Goal: Communication & Community: Participate in discussion

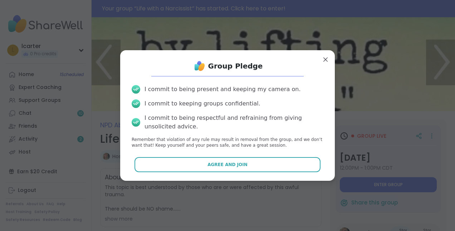
click at [236, 163] on span "Agree and Join" at bounding box center [228, 164] width 40 height 6
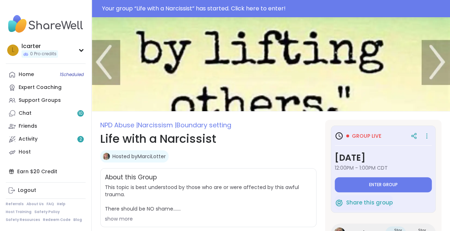
type textarea "*"
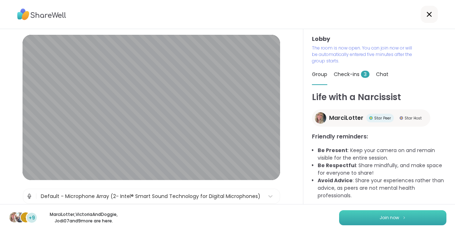
click at [390, 217] on span "Join now" at bounding box center [390, 217] width 20 height 6
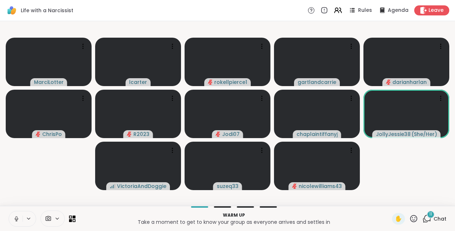
click at [15, 218] on icon at bounding box center [16, 218] width 6 height 6
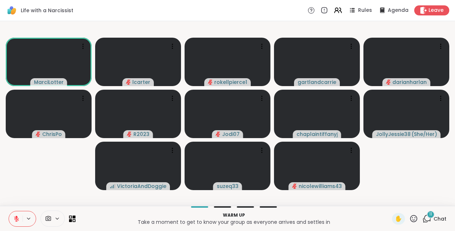
click at [15, 218] on icon at bounding box center [16, 218] width 6 height 6
click at [30, 173] on video-player-container "MarciLotter lcarter rokellpierce1 gartlandcarrie darianharlan ChrisPo R2023 Jod…" at bounding box center [227, 113] width 447 height 179
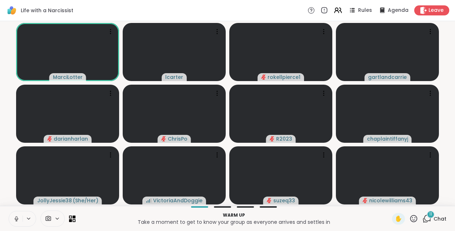
click at [11, 215] on button at bounding box center [16, 218] width 14 height 15
drag, startPoint x: 457, startPoint y: 117, endPoint x: 457, endPoint y: 175, distance: 58.4
click at [450, 175] on html "Life with a Narcissist Rules Agenda Leave MarciLotter lcarter rokellpierce1 gar…" at bounding box center [227, 115] width 455 height 231
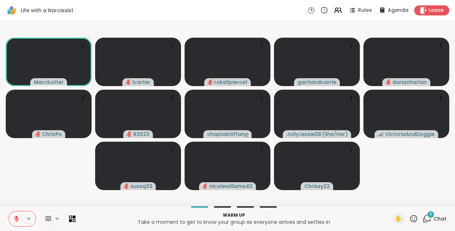
drag, startPoint x: 455, startPoint y: 112, endPoint x: 457, endPoint y: 144, distance: 32.6
click at [450, 144] on html "Life with a Narcissist Rules Agenda Leave MarciLotter lcarter rokellpierce1 gar…" at bounding box center [227, 115] width 455 height 231
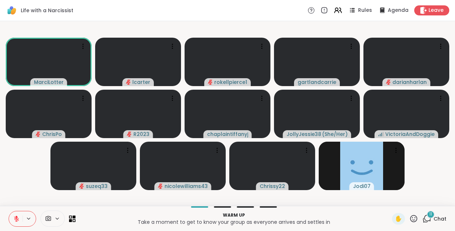
drag, startPoint x: 443, startPoint y: 168, endPoint x: 430, endPoint y: 185, distance: 21.5
click at [430, 185] on video-player-container "MarciLotter lcarter rokellpierce1 gartlandcarrie darianharlan ChrisPo R2023 cha…" at bounding box center [227, 113] width 447 height 179
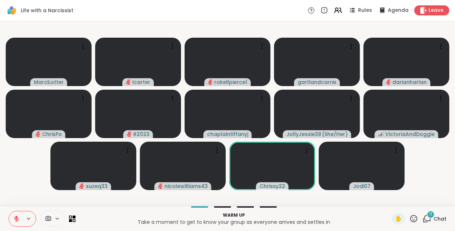
drag, startPoint x: 423, startPoint y: 184, endPoint x: 423, endPoint y: 167, distance: 17.2
click at [423, 167] on video-player-container "MarciLotter lcarter rokellpierce1 gartlandcarrie darianharlan ChrisPo R2023 cha…" at bounding box center [227, 113] width 447 height 179
click at [74, 219] on icon at bounding box center [72, 218] width 7 height 7
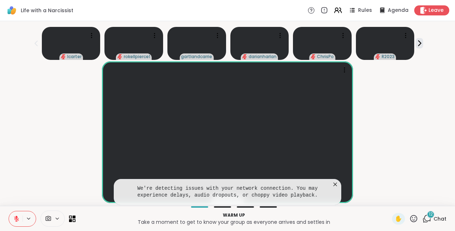
click at [76, 220] on div "Warm up Take a moment to get to know your group as everyone arrives and settles…" at bounding box center [227, 218] width 455 height 25
click at [71, 219] on icon at bounding box center [70, 219] width 3 height 3
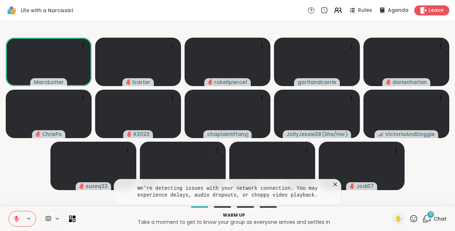
click at [17, 173] on video-player-container "MarciLotter lcarter rokellpierce1 gartlandcarrie darianharlan ChrisPo R2023 cha…" at bounding box center [227, 113] width 447 height 179
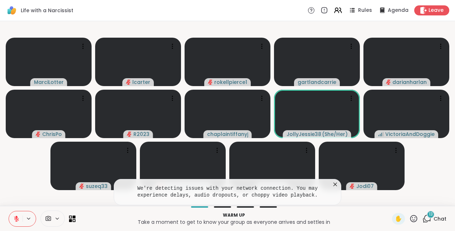
click at [334, 184] on icon at bounding box center [335, 183] width 7 height 7
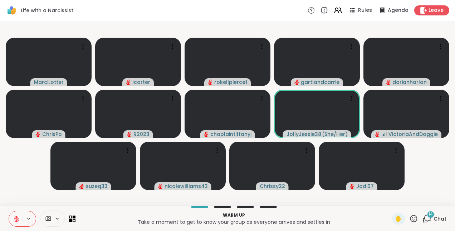
click at [34, 193] on video-player-container "MarciLotter lcarter rokellpierce1 gartlandcarrie darianharlan ChrisPo R2023 cha…" at bounding box center [227, 113] width 447 height 179
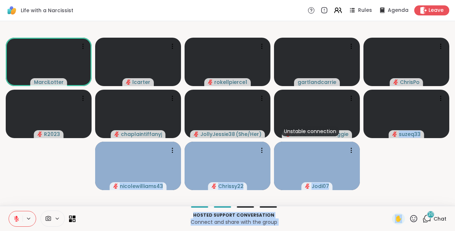
drag, startPoint x: 433, startPoint y: 195, endPoint x: 381, endPoint y: 249, distance: 75.2
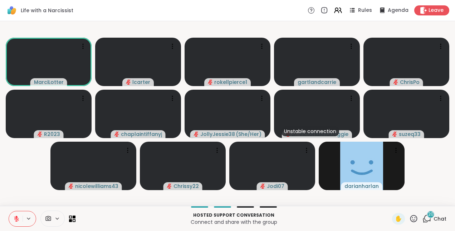
click at [438, 151] on video-player-container "MarciLotter lcarter rokellpierce1 gartlandcarrie ChrisPo R2023 chaplaintiffanyj…" at bounding box center [227, 113] width 447 height 179
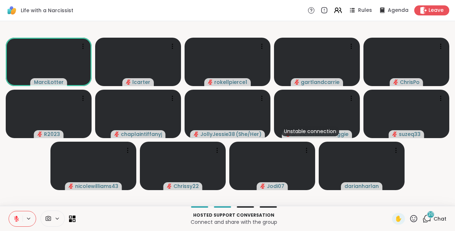
click at [442, 182] on video-player-container "MarciLotter lcarter rokellpierce1 gartlandcarrie ChrisPo R2023 chaplaintiffanyj…" at bounding box center [227, 113] width 447 height 179
drag, startPoint x: 457, startPoint y: 100, endPoint x: 457, endPoint y: 149, distance: 49.8
click at [450, 149] on html "Life with a Narcissist Rules Agenda Leave MarciLotter lcarter rokellpierce1 gar…" at bounding box center [227, 115] width 455 height 231
click at [436, 172] on video-player-container "MarciLotter lcarter rokellpierce1 gartlandcarrie ChrisPo R2023 chaplaintiffanyj…" at bounding box center [227, 113] width 447 height 179
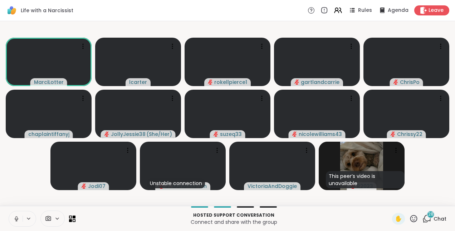
click at [15, 216] on icon at bounding box center [16, 218] width 6 height 6
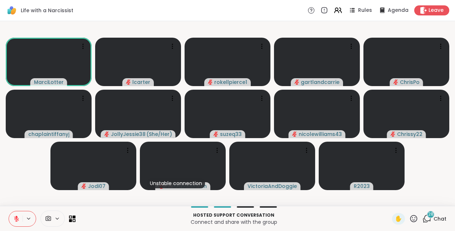
click at [15, 216] on icon at bounding box center [16, 218] width 6 height 6
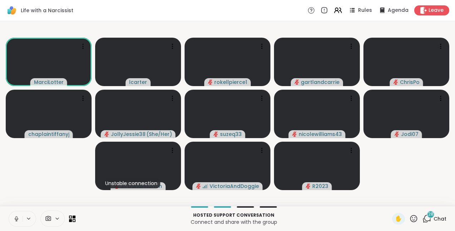
click at [14, 218] on icon at bounding box center [16, 218] width 6 height 6
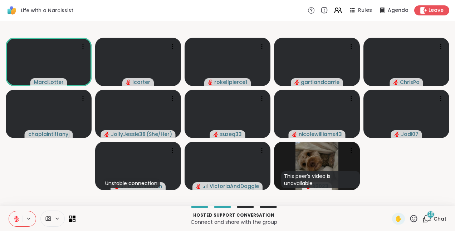
click at [14, 218] on icon at bounding box center [16, 218] width 6 height 6
click at [12, 218] on button at bounding box center [16, 218] width 14 height 15
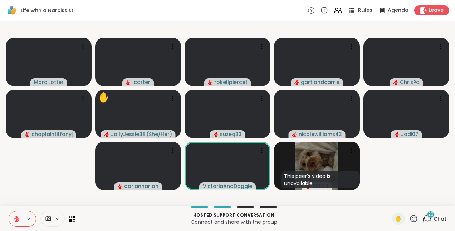
click at [349, 11] on icon at bounding box center [352, 10] width 9 height 9
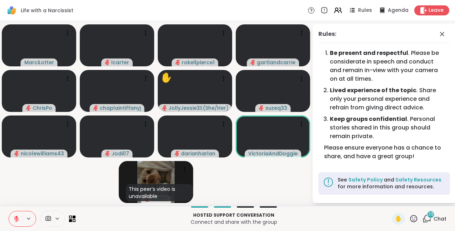
click at [26, 170] on video-player-container "MarciLotter lcarter rokellpierce1 gartlandcarrie ChrisPo chaplaintiffanyj ✋ Jol…" at bounding box center [156, 113] width 304 height 179
click at [440, 32] on icon at bounding box center [442, 34] width 9 height 9
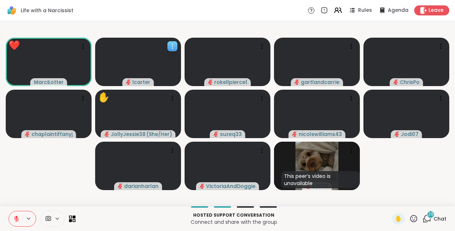
click at [173, 45] on icon at bounding box center [172, 46] width 7 height 7
drag, startPoint x: 82, startPoint y: 180, endPoint x: 87, endPoint y: 177, distance: 5.6
click at [83, 179] on video-player-container "MarciLotter lcarter rokellpierce1 gartlandcarrie ChrisPo chaplaintiffanyj ✋ Jol…" at bounding box center [227, 113] width 447 height 179
click at [175, 45] on icon at bounding box center [172, 46] width 7 height 7
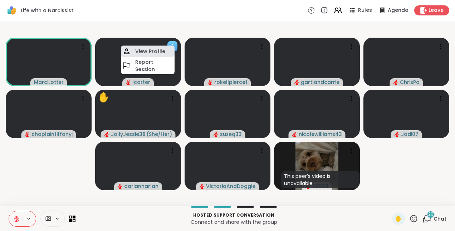
click at [164, 51] on h4 "View Profile" at bounding box center [150, 51] width 30 height 7
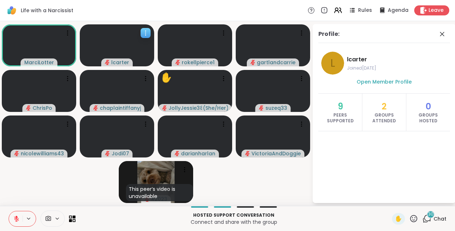
click at [119, 35] on video at bounding box center [117, 45] width 74 height 42
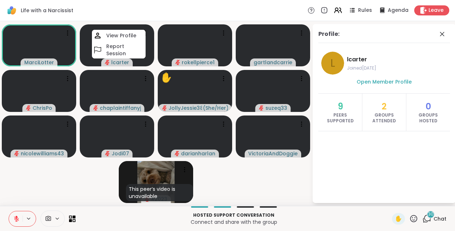
click at [79, 181] on video-player-container "MarciLotter lcarter View Profile Report Session rokellpierce1 gartlandcarrie Ch…" at bounding box center [156, 113] width 304 height 179
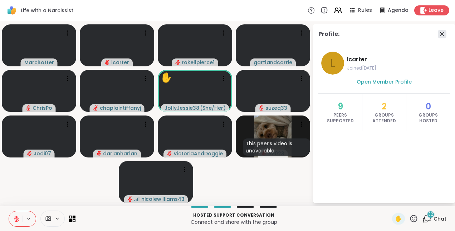
click at [443, 34] on icon at bounding box center [442, 34] width 9 height 9
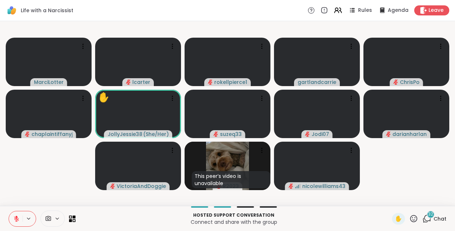
click at [429, 213] on div "32" at bounding box center [431, 214] width 8 height 8
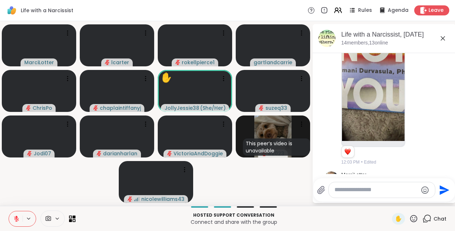
scroll to position [432, 0]
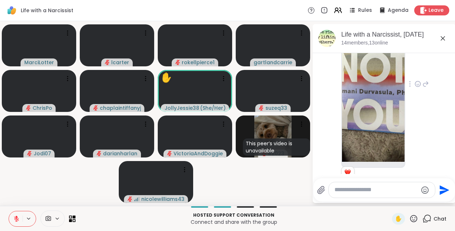
click at [372, 87] on img at bounding box center [373, 76] width 63 height 170
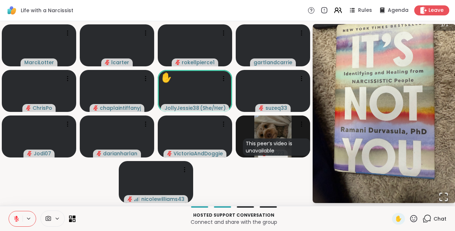
click at [382, 177] on img "Go to Slide 1" at bounding box center [384, 113] width 143 height 191
click at [444, 195] on icon "Open Fullscreen" at bounding box center [444, 197] width 10 height 10
click at [435, 219] on span "Chat" at bounding box center [440, 218] width 13 height 7
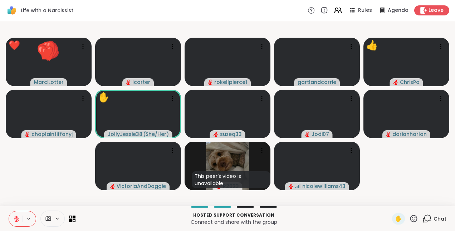
click at [435, 219] on span "Chat" at bounding box center [440, 218] width 13 height 7
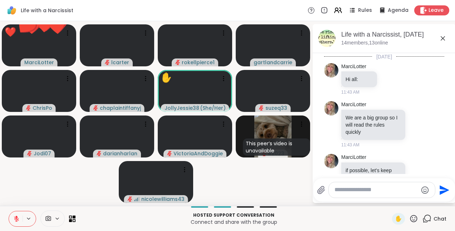
scroll to position [2134, 0]
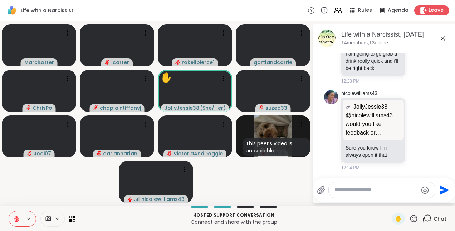
drag, startPoint x: 450, startPoint y: 165, endPoint x: 451, endPoint y: 156, distance: 9.7
click at [450, 156] on html "Life with a Narcissist Rules Agenda Leave MarciLotter lcarter rokellpierce1 gar…" at bounding box center [227, 115] width 455 height 231
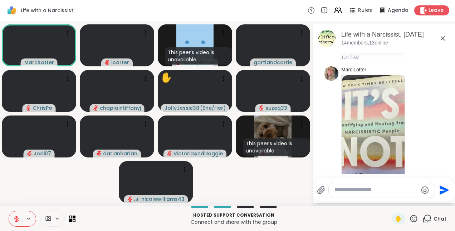
scroll to position [155, 0]
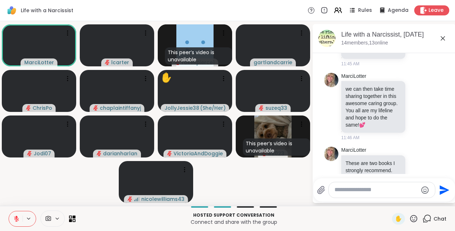
click at [443, 36] on icon at bounding box center [443, 38] width 9 height 9
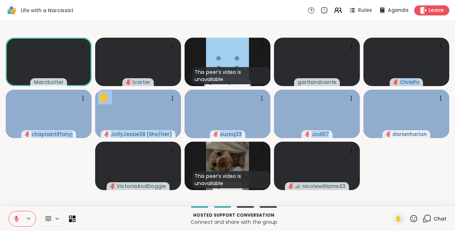
scroll to position [0, 5]
drag, startPoint x: 452, startPoint y: 74, endPoint x: 449, endPoint y: 91, distance: 17.4
click at [449, 91] on html "Life with a Narcissist Rules Agenda Leave MarciLotter lcarter This peer’s video…" at bounding box center [227, 115] width 455 height 231
drag, startPoint x: 449, startPoint y: 91, endPoint x: 411, endPoint y: 158, distance: 76.7
click at [411, 158] on video-player-container "MarciLotter lcarter This peer’s video is unavailable rokellpierce1 gartlandcarr…" at bounding box center [227, 113] width 447 height 179
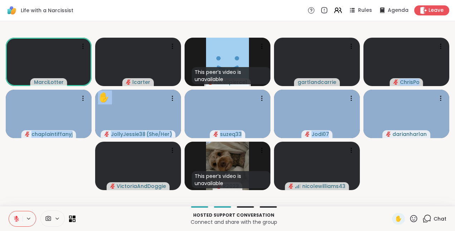
click at [429, 162] on video-player-container "MarciLotter lcarter This peer’s video is unavailable rokellpierce1 gartlandcarr…" at bounding box center [227, 113] width 447 height 179
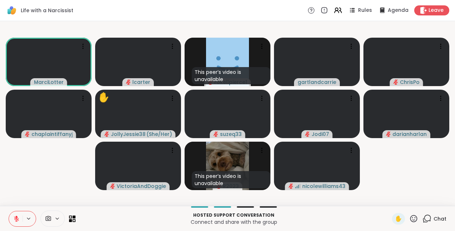
drag, startPoint x: 84, startPoint y: 209, endPoint x: 86, endPoint y: 217, distance: 8.5
click at [86, 217] on div "Hosted support conversation Connect and share with the group ✋ Chat" at bounding box center [227, 218] width 455 height 25
click at [415, 192] on video-player-container "MarciLotter lcarter This peer’s video is unavailable rokellpierce1 gartlandcarr…" at bounding box center [227, 113] width 447 height 179
click at [46, 219] on icon at bounding box center [48, 218] width 5 height 5
click at [65, 193] on div at bounding box center [68, 193] width 12 height 12
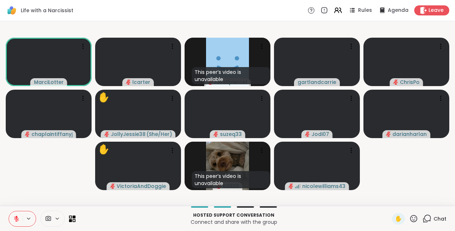
click at [107, 215] on p "Hosted support conversation" at bounding box center [234, 215] width 308 height 6
click at [46, 217] on icon at bounding box center [48, 218] width 5 height 5
click at [105, 217] on p "Hosted support conversation" at bounding box center [234, 215] width 308 height 6
click at [56, 218] on icon at bounding box center [57, 217] width 3 height 1
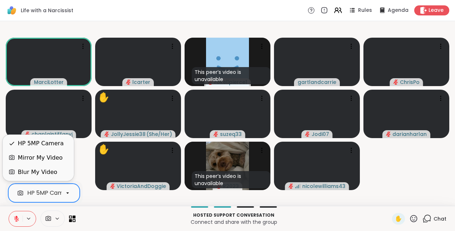
click at [64, 195] on icon at bounding box center [67, 192] width 6 height 6
click at [44, 154] on div "Mirror My Video" at bounding box center [40, 157] width 45 height 9
click at [41, 174] on div "Blur My Video" at bounding box center [37, 172] width 39 height 9
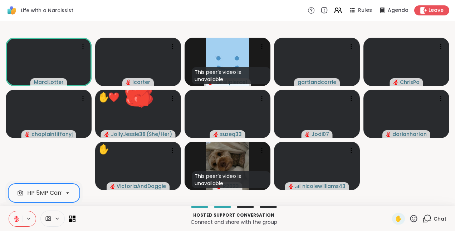
click at [64, 195] on icon at bounding box center [67, 192] width 6 height 6
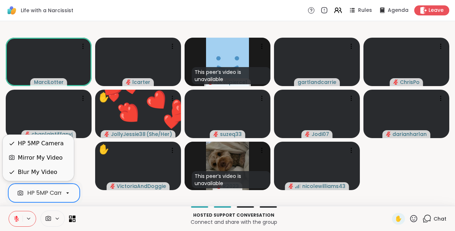
click at [91, 200] on video-player-container "MarciLotter lcarter This peer’s video is unavailable rokellpierce1 gartlandcarr…" at bounding box center [227, 113] width 447 height 179
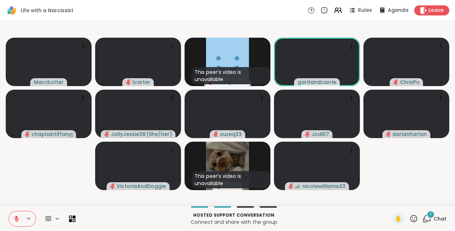
click at [434, 218] on span "Chat" at bounding box center [440, 218] width 13 height 7
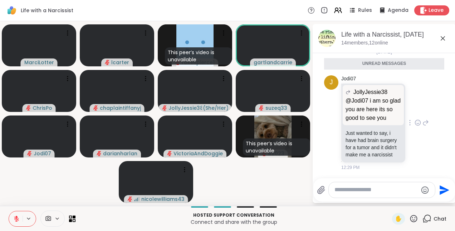
scroll to position [2277, 0]
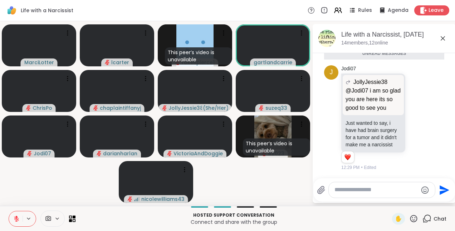
click at [439, 39] on icon at bounding box center [443, 38] width 9 height 9
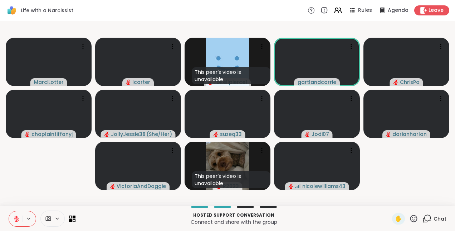
click at [56, 218] on icon at bounding box center [57, 217] width 3 height 1
click at [64, 194] on icon at bounding box center [67, 192] width 6 height 6
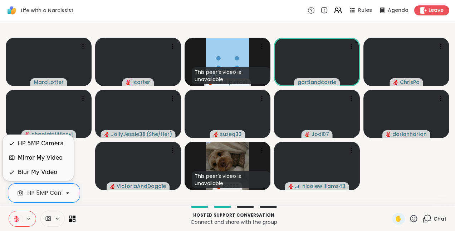
click at [95, 199] on video-player-container "MarciLotter lcarter This peer’s video is unavailable rokellpierce1 gartlandcarr…" at bounding box center [227, 113] width 447 height 179
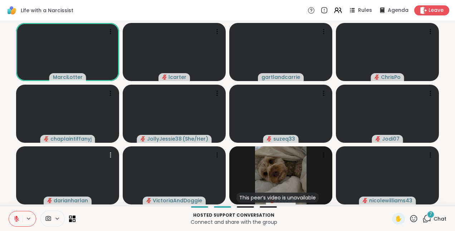
click at [95, 199] on video at bounding box center [67, 175] width 103 height 58
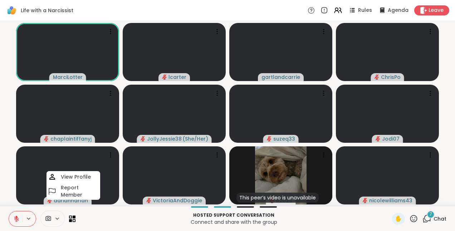
click at [450, 180] on html "Life with a Narcissist Rules Agenda Leave MarciLotter lcarter gartlandcarrie Ch…" at bounding box center [227, 115] width 455 height 231
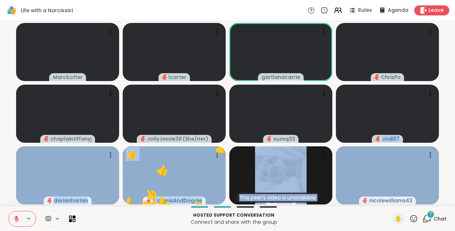
drag, startPoint x: 455, startPoint y: 123, endPoint x: 454, endPoint y: 153, distance: 30.1
click at [450, 153] on html "Life with a Narcissist Rules Agenda Leave MarciLotter lcarter gartlandcarrie Ch…" at bounding box center [227, 115] width 455 height 231
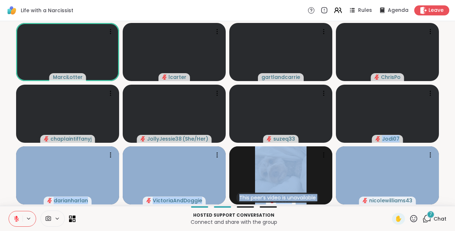
click at [450, 183] on html "Life with a Narcissist Rules Agenda Leave MarciLotter lcarter gartlandcarrie Ch…" at bounding box center [227, 115] width 455 height 231
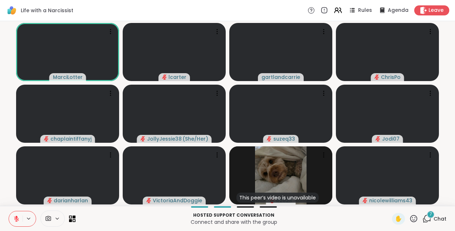
click at [445, 212] on html "Life with a Narcissist Rules Agenda Leave MarciLotter lcarter gartlandcarrie Ch…" at bounding box center [227, 115] width 455 height 231
click at [443, 214] on div "Hosted support conversation Connect and share with the group ✋ 7 Chat" at bounding box center [227, 218] width 455 height 25
click at [26, 216] on icon at bounding box center [29, 218] width 6 height 6
click at [450, 192] on html "Life with a Narcissist Rules Agenda Leave MarciLotter lcarter gartlandcarrie Ch…" at bounding box center [227, 115] width 455 height 231
click at [73, 219] on icon at bounding box center [74, 219] width 3 height 3
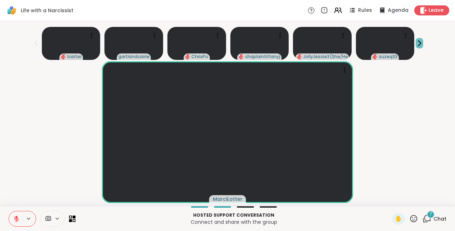
click at [416, 44] on icon at bounding box center [420, 43] width 8 height 8
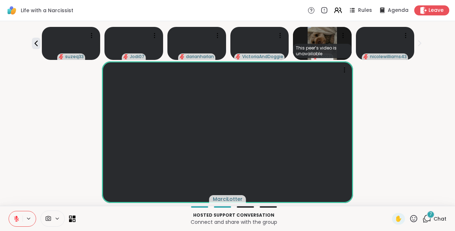
click at [416, 44] on icon at bounding box center [420, 43] width 8 height 8
click at [32, 42] on icon at bounding box center [36, 43] width 9 height 9
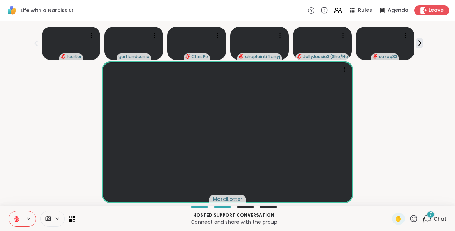
click at [32, 42] on icon at bounding box center [36, 43] width 9 height 9
click at [62, 219] on div at bounding box center [42, 218] width 67 height 16
click at [69, 218] on icon at bounding box center [70, 216] width 3 height 3
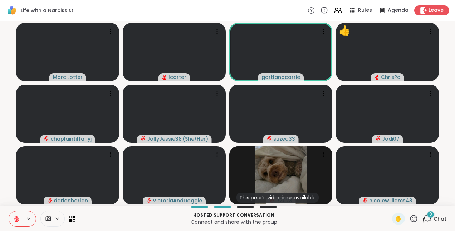
click at [410, 218] on icon at bounding box center [414, 218] width 9 height 9
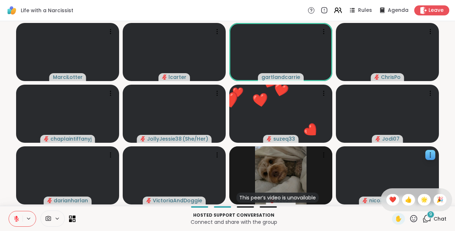
click at [421, 198] on span "🌟" at bounding box center [424, 199] width 7 height 9
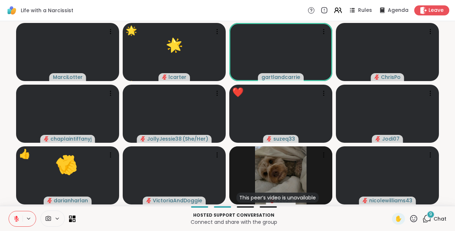
click at [410, 221] on icon at bounding box center [414, 218] width 9 height 9
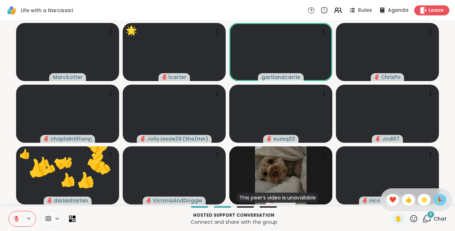
click at [437, 200] on span "🎉" at bounding box center [440, 199] width 7 height 9
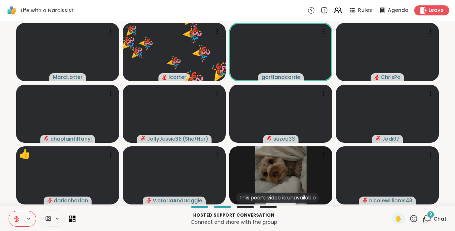
click at [410, 217] on icon at bounding box center [414, 218] width 9 height 9
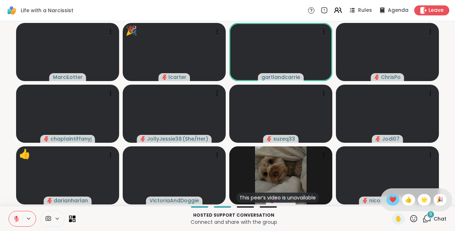
click at [387, 198] on div "❤️" at bounding box center [393, 199] width 13 height 11
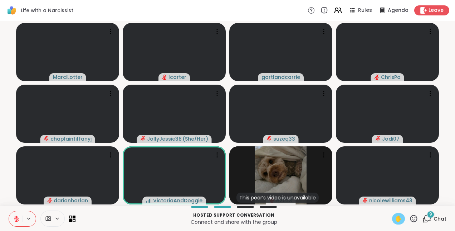
click at [395, 218] on span "✋" at bounding box center [398, 218] width 7 height 9
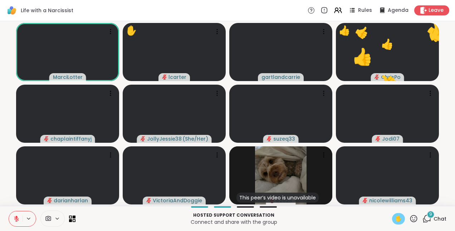
click at [14, 219] on button at bounding box center [16, 218] width 14 height 15
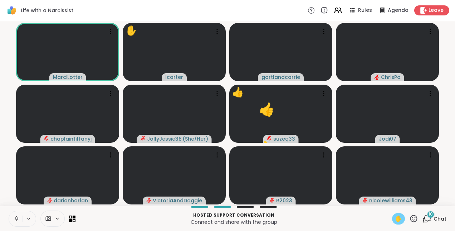
click at [10, 214] on button at bounding box center [16, 218] width 14 height 15
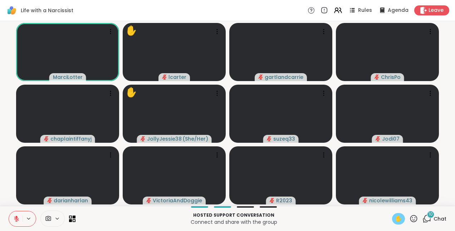
click at [395, 218] on span "✋" at bounding box center [398, 218] width 7 height 9
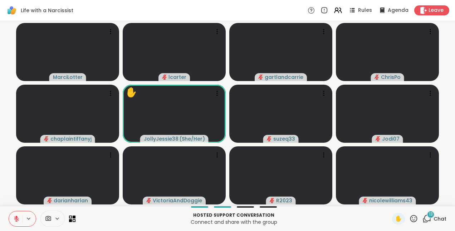
click at [411, 220] on icon at bounding box center [414, 217] width 7 height 7
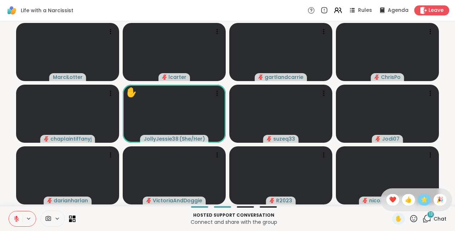
click at [421, 198] on span "🌟" at bounding box center [424, 199] width 7 height 9
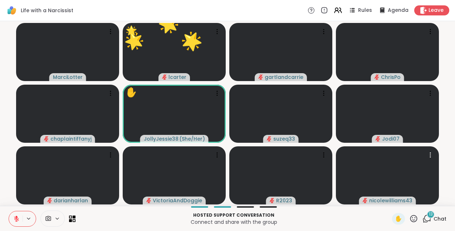
click at [413, 198] on video at bounding box center [387, 175] width 103 height 58
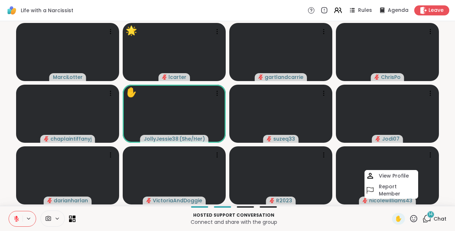
click at [410, 217] on icon at bounding box center [414, 218] width 9 height 9
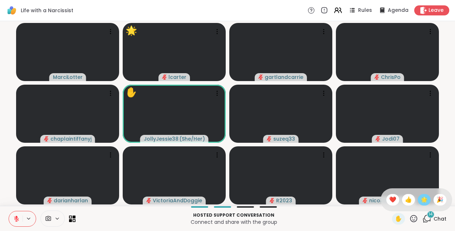
click at [421, 199] on span "🌟" at bounding box center [424, 199] width 7 height 9
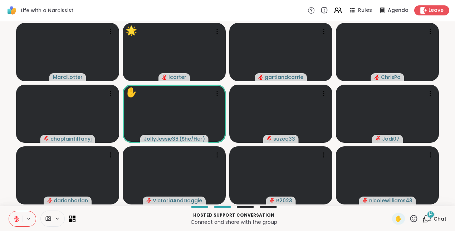
click at [410, 218] on icon at bounding box center [414, 218] width 9 height 9
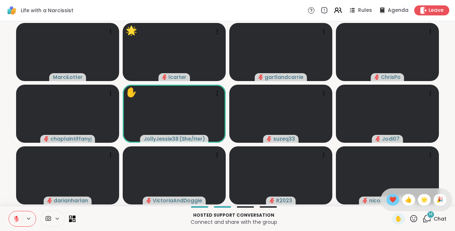
click at [390, 199] on span "❤️" at bounding box center [393, 199] width 7 height 9
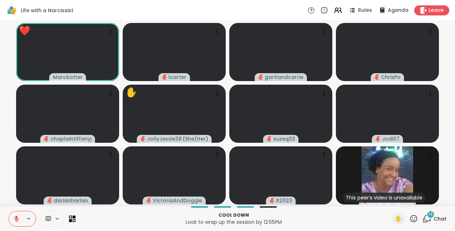
click at [410, 219] on icon at bounding box center [414, 218] width 9 height 9
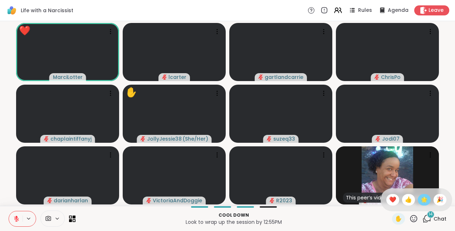
click at [421, 201] on span "🌟" at bounding box center [424, 199] width 7 height 9
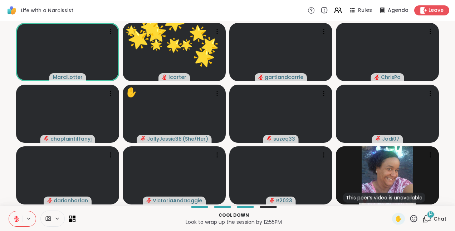
click at [410, 218] on icon at bounding box center [414, 218] width 9 height 9
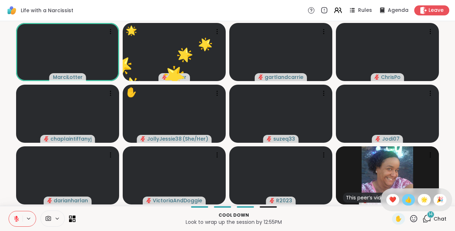
click at [405, 199] on span "👍" at bounding box center [408, 199] width 7 height 9
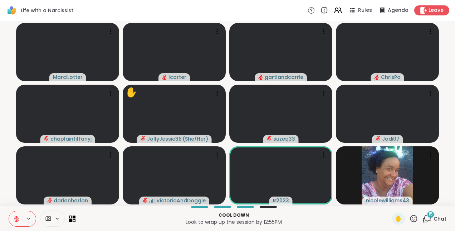
click at [307, 218] on p "Look to wrap up the session by 12:55PM" at bounding box center [234, 221] width 308 height 7
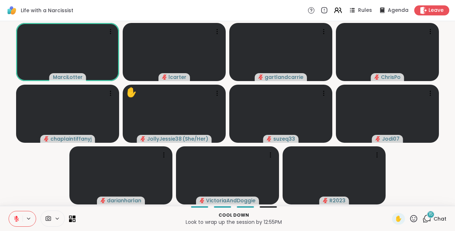
click at [429, 213] on span "15" at bounding box center [431, 214] width 4 height 6
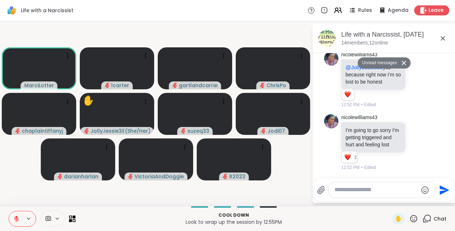
scroll to position [3513, 0]
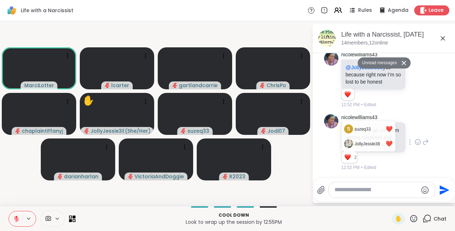
click at [345, 157] on div "Reactions: love" at bounding box center [348, 157] width 6 height 6
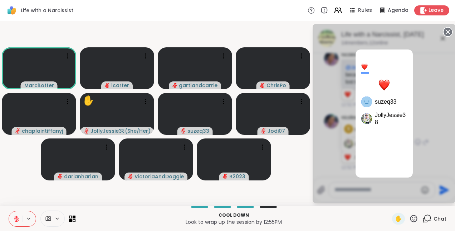
click at [362, 67] on div at bounding box center [365, 66] width 6 height 6
click at [422, 140] on div "2 suzeq33 JollyJessie38" at bounding box center [384, 113] width 143 height 179
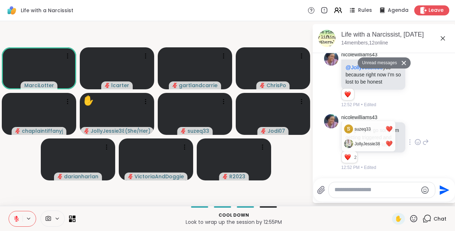
click at [415, 138] on icon at bounding box center [418, 141] width 6 height 7
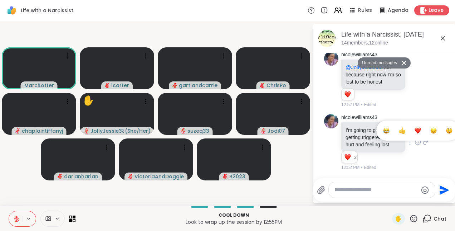
click at [399, 129] on div "Select Reaction: Thumbs up" at bounding box center [402, 130] width 6 height 6
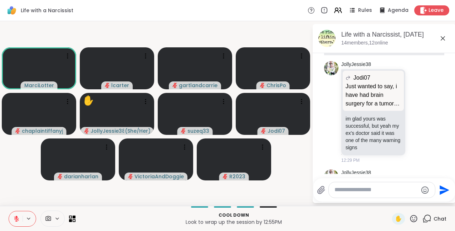
scroll to position [2229, 0]
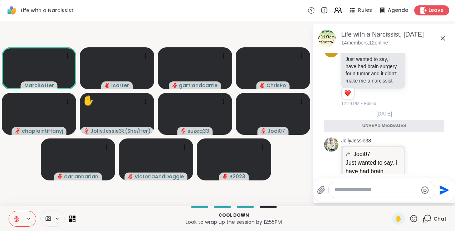
click at [439, 42] on icon at bounding box center [443, 38] width 9 height 9
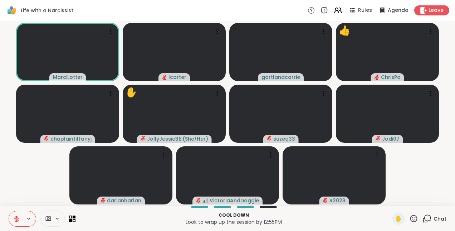
click at [411, 217] on icon at bounding box center [414, 217] width 7 height 7
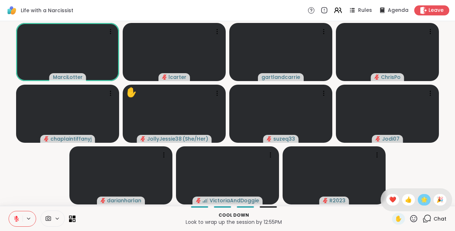
click at [421, 199] on span "🌟" at bounding box center [424, 199] width 7 height 9
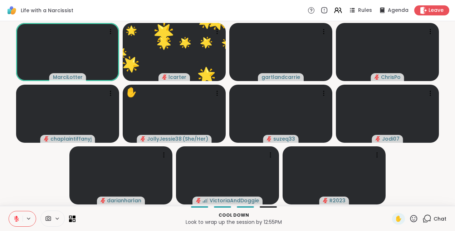
click at [410, 218] on icon at bounding box center [414, 218] width 9 height 9
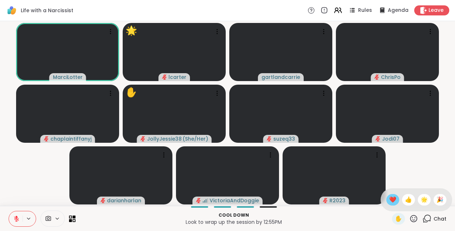
click at [387, 198] on div "❤️" at bounding box center [393, 199] width 13 height 11
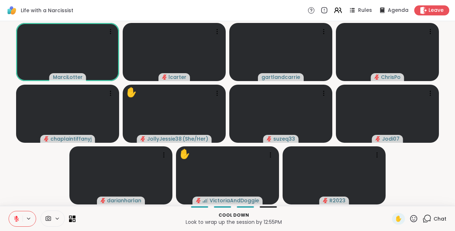
click at [423, 221] on icon at bounding box center [427, 218] width 9 height 9
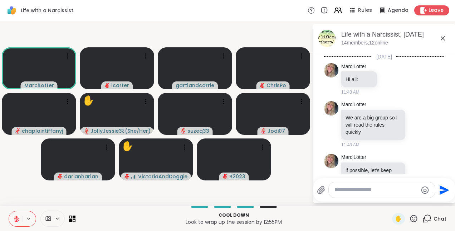
scroll to position [3489, 0]
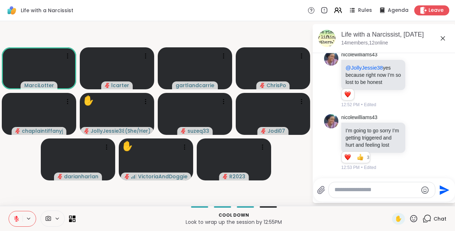
click at [353, 190] on textarea "Type your message" at bounding box center [376, 190] width 83 height 8
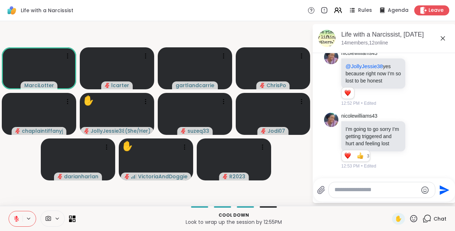
scroll to position [0, 0]
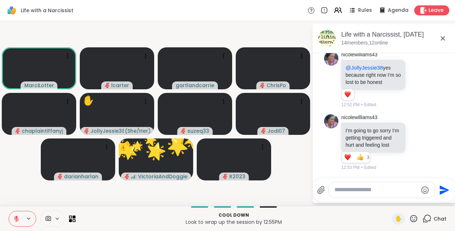
click at [286, 162] on video-player-container "MarciLotter lcarter gartlandcarrie ChrisPo chaplaintiffanyj ✋ JollyJessie38 ( S…" at bounding box center [156, 113] width 304 height 179
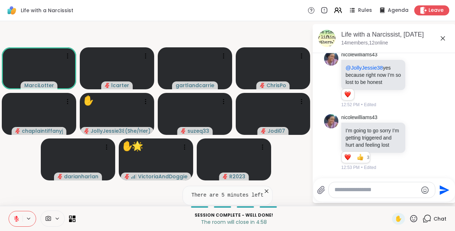
click at [439, 38] on icon at bounding box center [443, 38] width 9 height 9
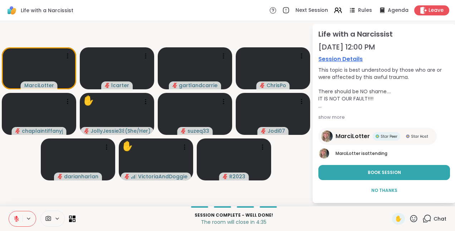
scroll to position [5, 0]
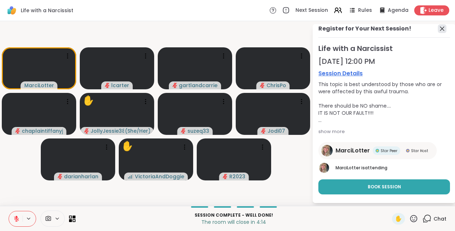
click at [438, 26] on icon at bounding box center [442, 28] width 9 height 9
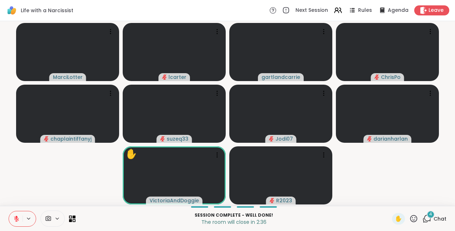
click at [425, 220] on icon at bounding box center [428, 217] width 7 height 6
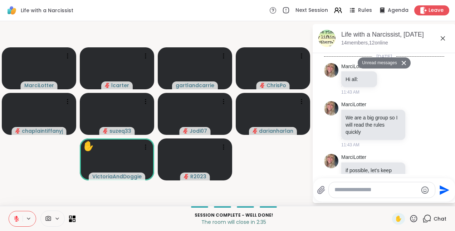
scroll to position [3867, 0]
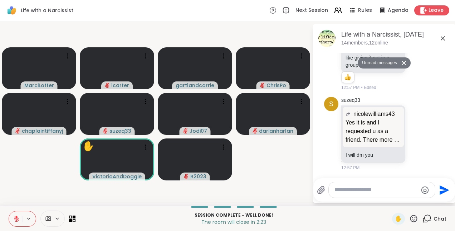
click at [274, 150] on video-player-container "MarciLotter lcarter gartlandcarrie ChrisPo chaplaintiffanyj suzeq33 Jodi07 dari…" at bounding box center [156, 113] width 304 height 179
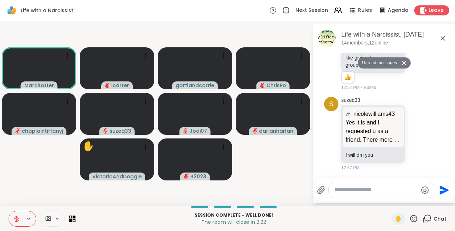
click at [441, 38] on icon at bounding box center [443, 38] width 4 height 4
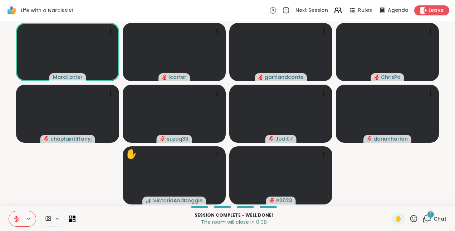
click at [410, 220] on icon at bounding box center [414, 218] width 9 height 9
click at [405, 201] on span "👍" at bounding box center [408, 199] width 7 height 9
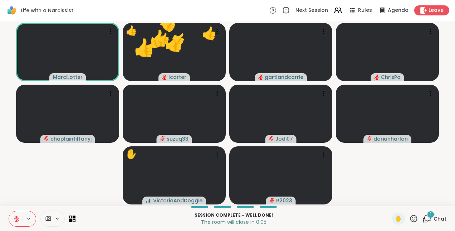
click at [411, 216] on icon at bounding box center [414, 217] width 7 height 7
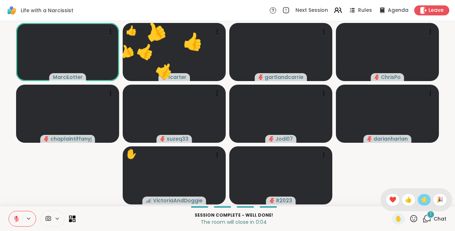
click at [421, 197] on span "🌟" at bounding box center [424, 199] width 7 height 9
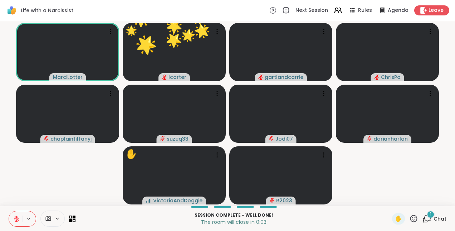
click at [411, 218] on icon at bounding box center [414, 217] width 7 height 7
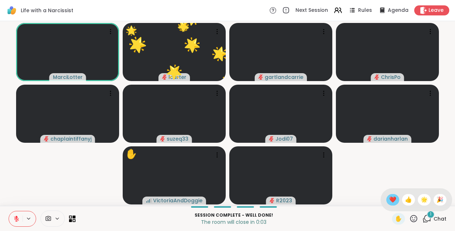
click at [387, 198] on div "❤️" at bounding box center [393, 199] width 13 height 11
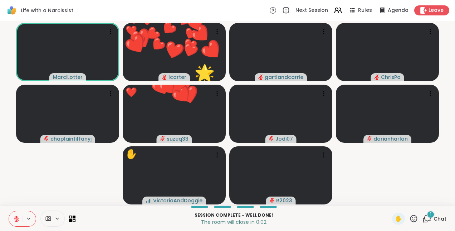
click at [410, 219] on icon at bounding box center [414, 218] width 9 height 9
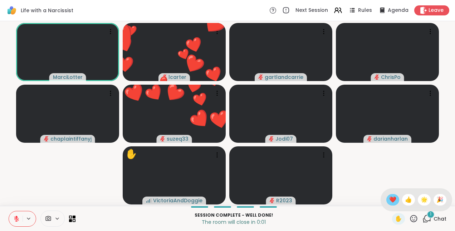
click at [390, 202] on span "❤️" at bounding box center [393, 199] width 7 height 9
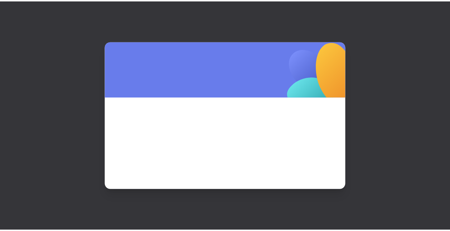
scroll to position [0, 0]
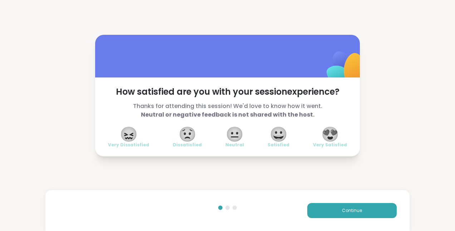
click at [330, 138] on span "😍" at bounding box center [331, 133] width 18 height 13
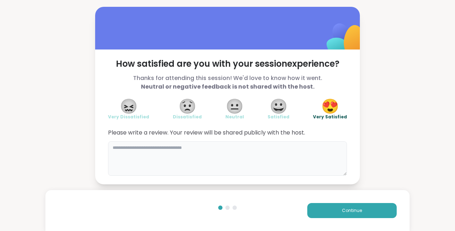
click at [156, 155] on textarea at bounding box center [227, 158] width 239 height 34
type textarea "**********"
click at [367, 217] on button "Continue" at bounding box center [353, 210] width 90 height 15
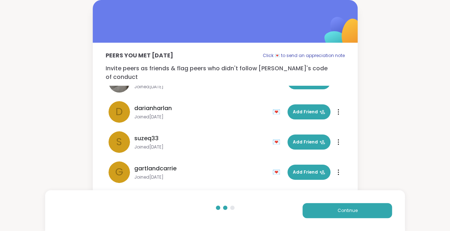
scroll to position [262, 0]
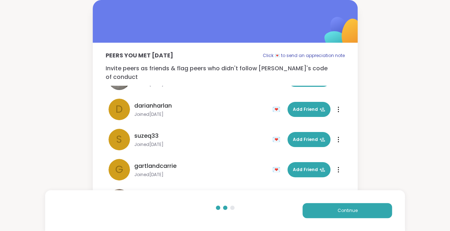
click at [405, 180] on div "Peers you met today Click 💌 to send an appreciation note Invite peers as friend…" at bounding box center [225, 114] width 450 height 229
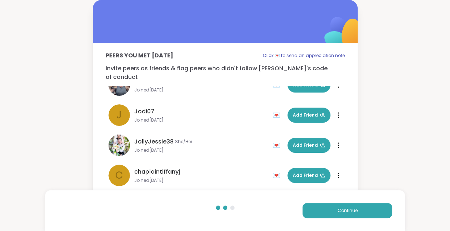
scroll to position [0, 0]
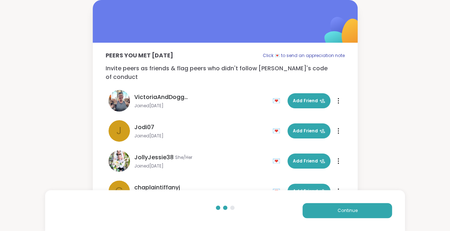
click at [335, 95] on div at bounding box center [338, 100] width 7 height 11
click at [400, 102] on div "Peers you met today Click 💌 to send an appreciation note Invite peers as friend…" at bounding box center [225, 114] width 450 height 229
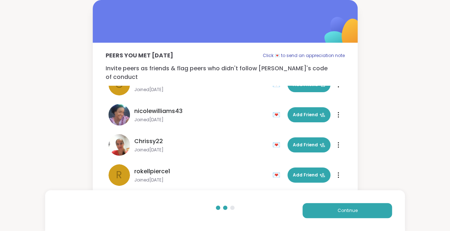
scroll to position [110, 0]
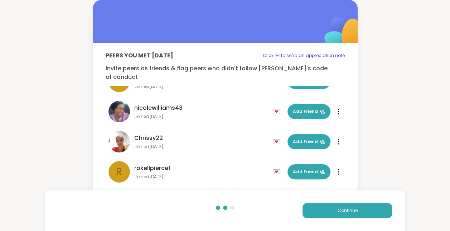
click at [272, 106] on div "💌" at bounding box center [277, 111] width 11 height 11
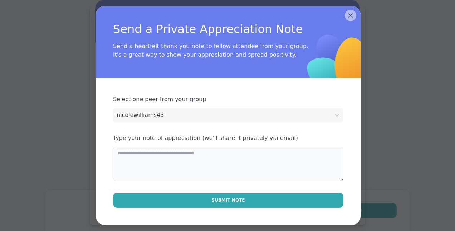
click at [131, 160] on textarea at bounding box center [228, 163] width 231 height 34
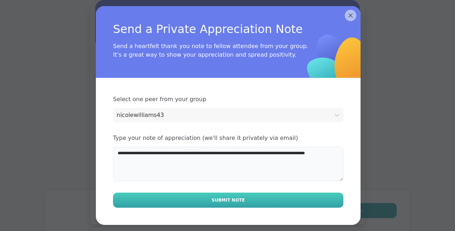
type textarea "**********"
click at [219, 200] on span "Submit Note" at bounding box center [228, 200] width 33 height 6
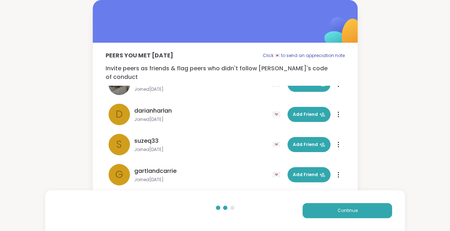
scroll to position [262, 0]
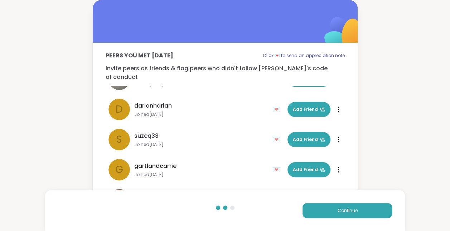
click at [272, 194] on div "💌" at bounding box center [277, 199] width 11 height 11
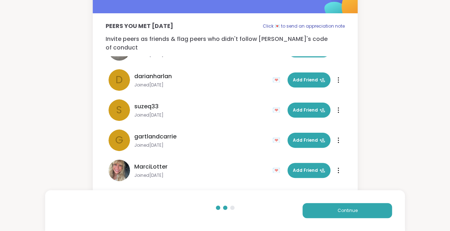
scroll to position [30, 0]
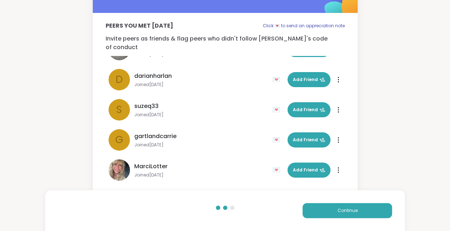
click at [272, 164] on div "💌" at bounding box center [277, 169] width 11 height 11
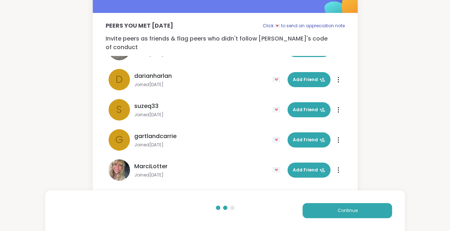
click at [272, 164] on div "💌" at bounding box center [277, 169] width 11 height 11
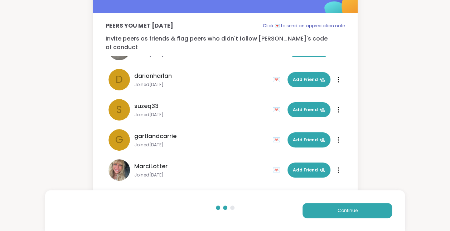
click at [272, 134] on div "💌" at bounding box center [277, 139] width 11 height 11
click at [272, 164] on div "💌" at bounding box center [277, 169] width 11 height 11
click at [344, 211] on span "Continue" at bounding box center [347, 210] width 20 height 6
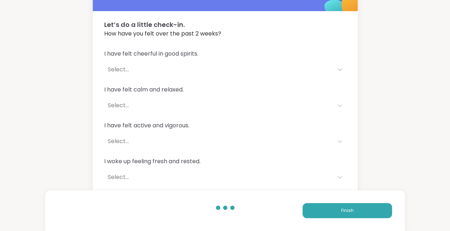
scroll to position [0, 0]
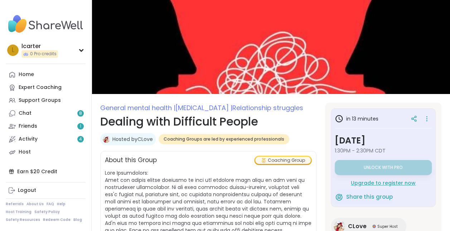
click at [390, 181] on div "Upgrade to register now" at bounding box center [383, 182] width 97 height 7
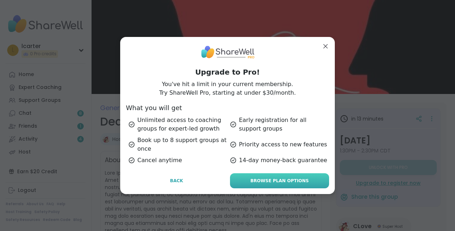
click at [271, 180] on span "Browse Plan Options" at bounding box center [280, 180] width 58 height 6
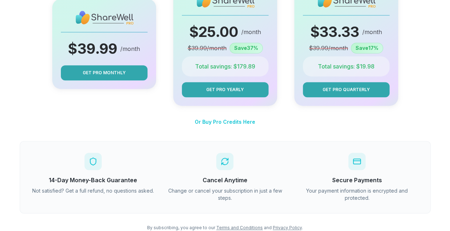
scroll to position [155, 0]
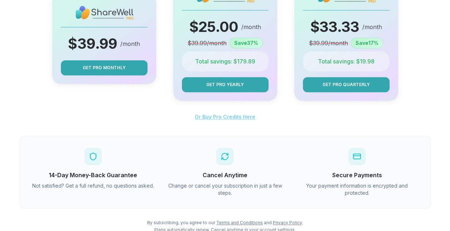
click at [228, 117] on span "Or Buy Pro Credits Here" at bounding box center [225, 117] width 61 height 6
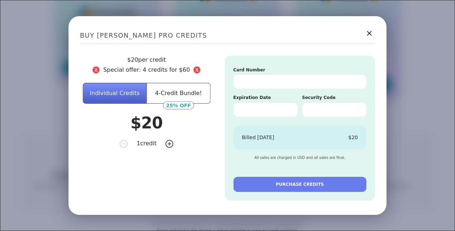
click at [365, 36] on icon at bounding box center [369, 33] width 9 height 9
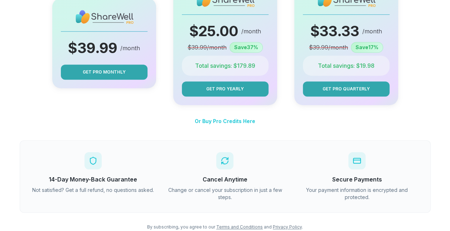
scroll to position [0, 0]
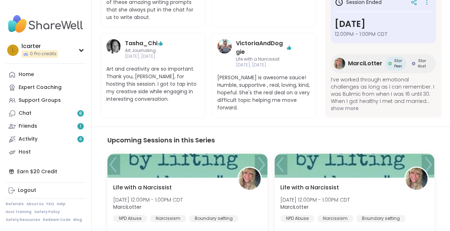
scroll to position [444, 0]
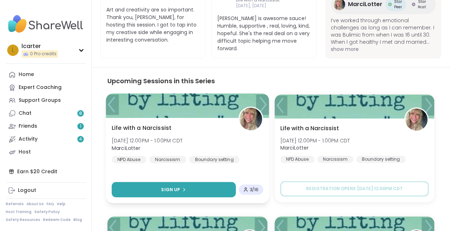
click at [177, 182] on button "Sign Up" at bounding box center [174, 189] width 124 height 15
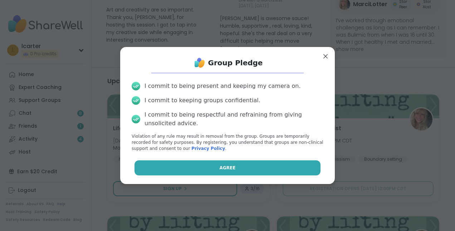
click at [220, 169] on span "Agree" at bounding box center [228, 167] width 16 height 6
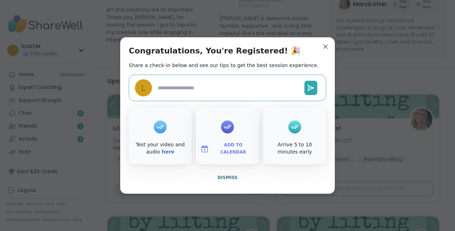
type textarea "*"
click at [226, 178] on span "Dismiss" at bounding box center [228, 177] width 20 height 5
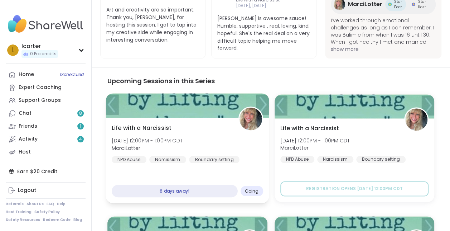
click at [197, 185] on div "6 days away!" at bounding box center [175, 190] width 126 height 13
click at [197, 184] on div "6 days away!" at bounding box center [175, 190] width 126 height 13
click at [252, 188] on span "Going" at bounding box center [252, 191] width 14 height 6
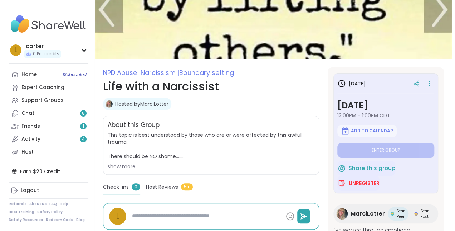
scroll to position [43, 0]
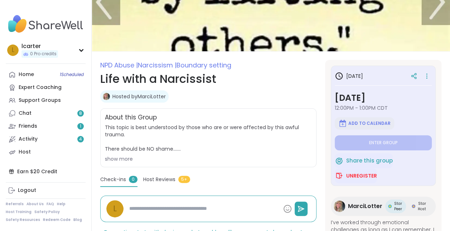
click at [370, 124] on span "Add to Calendar" at bounding box center [369, 123] width 42 height 6
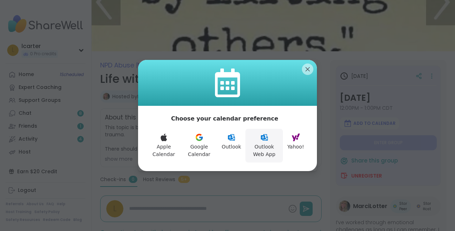
click at [257, 140] on button "Outlook Web App" at bounding box center [265, 146] width 38 height 34
type textarea "*"
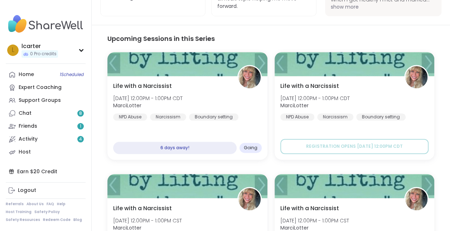
scroll to position [488, 0]
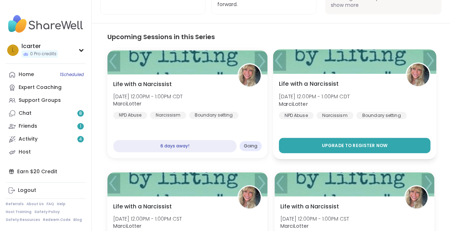
click at [342, 142] on span "Upgrade to register now" at bounding box center [355, 145] width 66 height 6
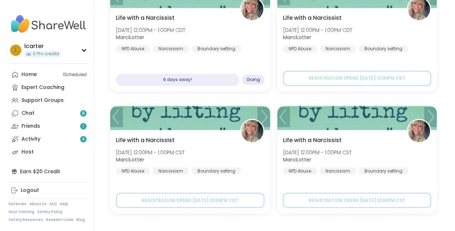
scroll to position [508, 0]
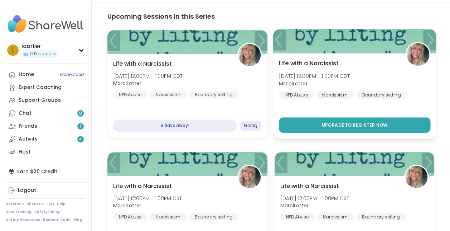
click at [319, 117] on button "Upgrade to register now" at bounding box center [354, 124] width 151 height 15
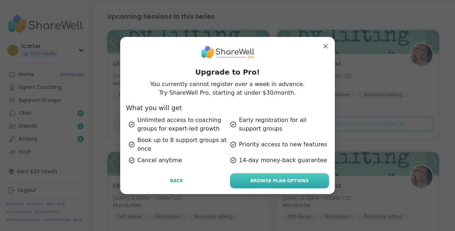
click at [259, 177] on span "Browse Plan Options" at bounding box center [280, 180] width 58 height 6
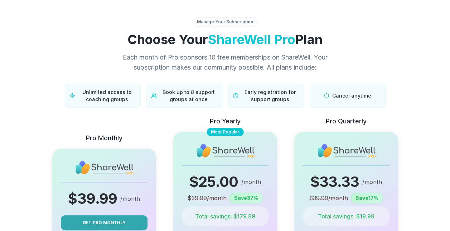
click at [58, 14] on section "Manage Your Subscription Choose Your ShareWell Pro Plan Each month of Pro spons…" at bounding box center [225, 202] width 423 height 404
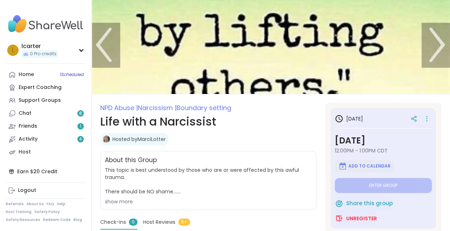
click at [372, 166] on span "Add to Calendar" at bounding box center [369, 166] width 42 height 6
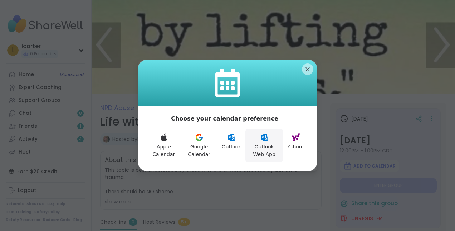
click at [261, 143] on button "Outlook Web App" at bounding box center [265, 146] width 38 height 34
type textarea "*"
